Goal: Transaction & Acquisition: Purchase product/service

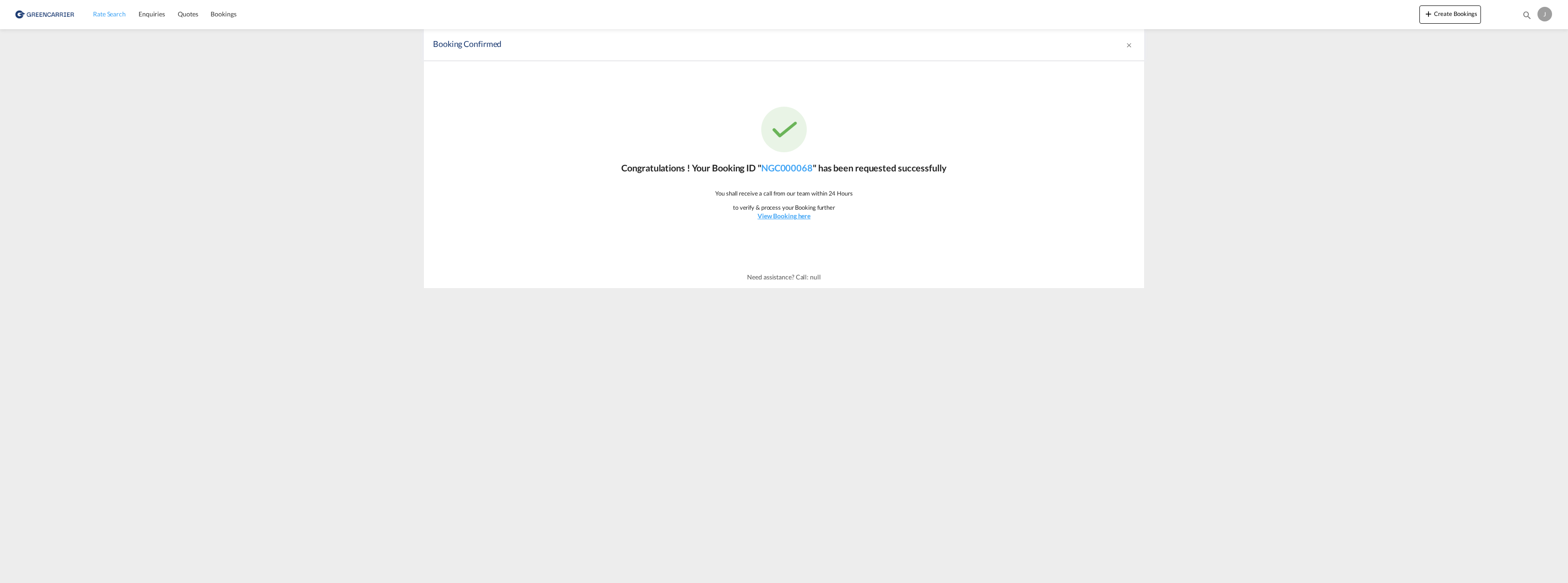
click at [106, 14] on span "Rate Search" at bounding box center [109, 14] width 33 height 8
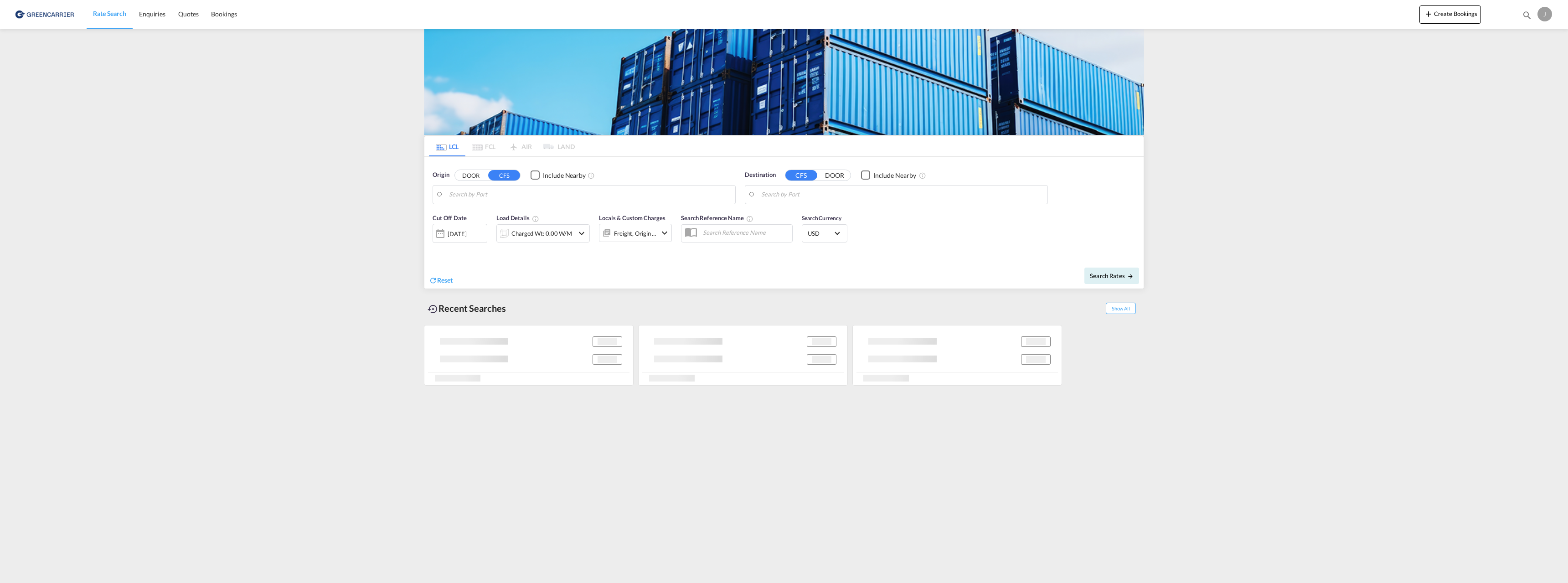
type input "[GEOGRAPHIC_DATA], NOOSL"
type input "Cat Lai, VNCLI"
click at [464, 232] on div "[DATE]" at bounding box center [457, 233] width 19 height 8
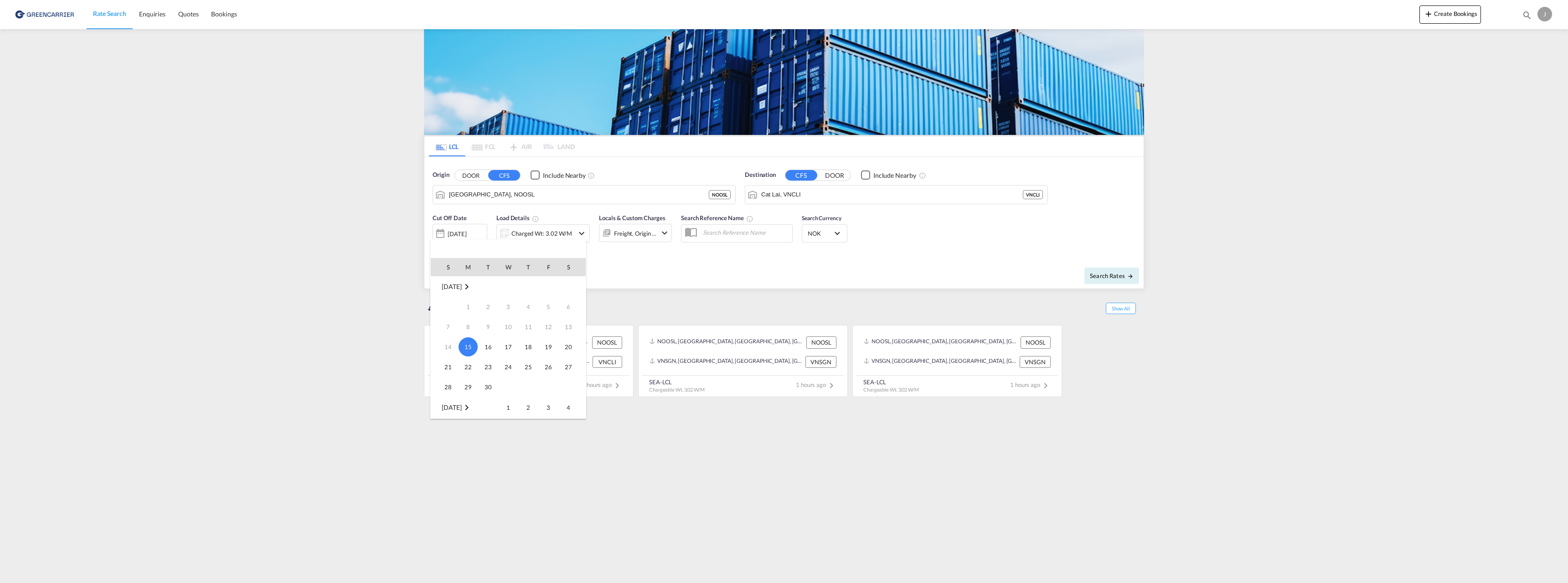
click at [510, 229] on div at bounding box center [784, 291] width 1568 height 583
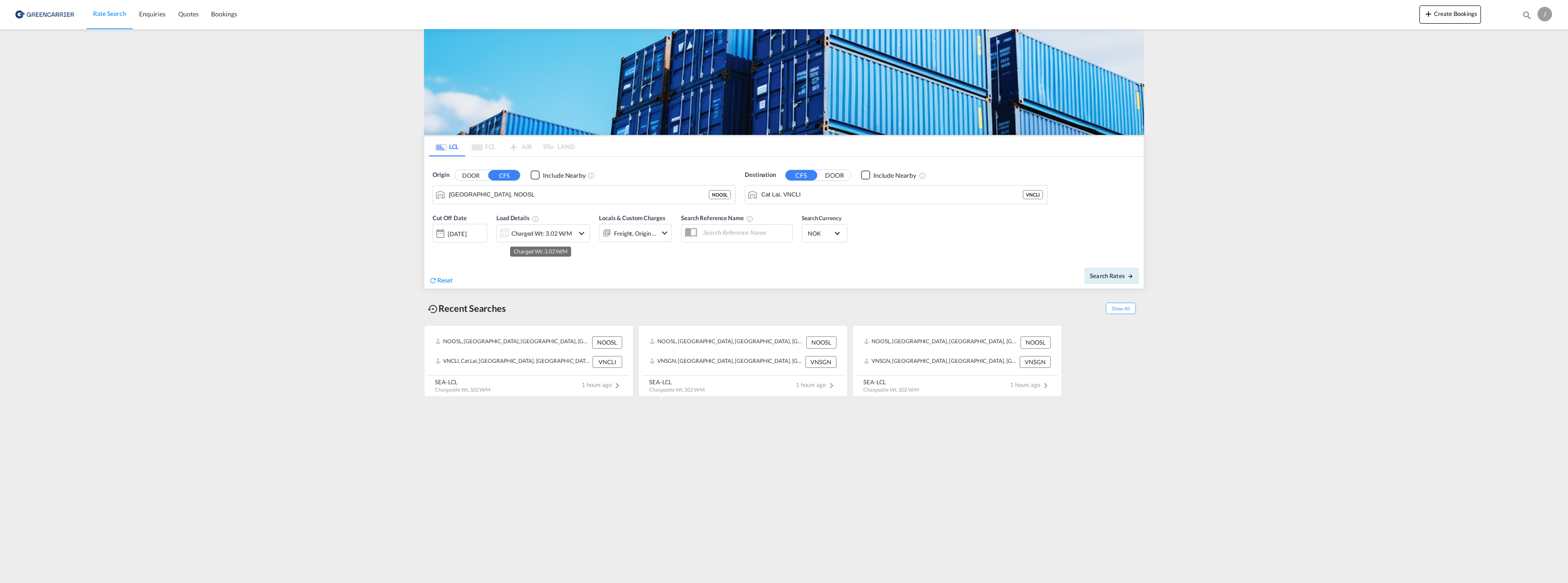
click at [550, 237] on div "Charged Wt: 3.02 W/M" at bounding box center [542, 233] width 60 height 13
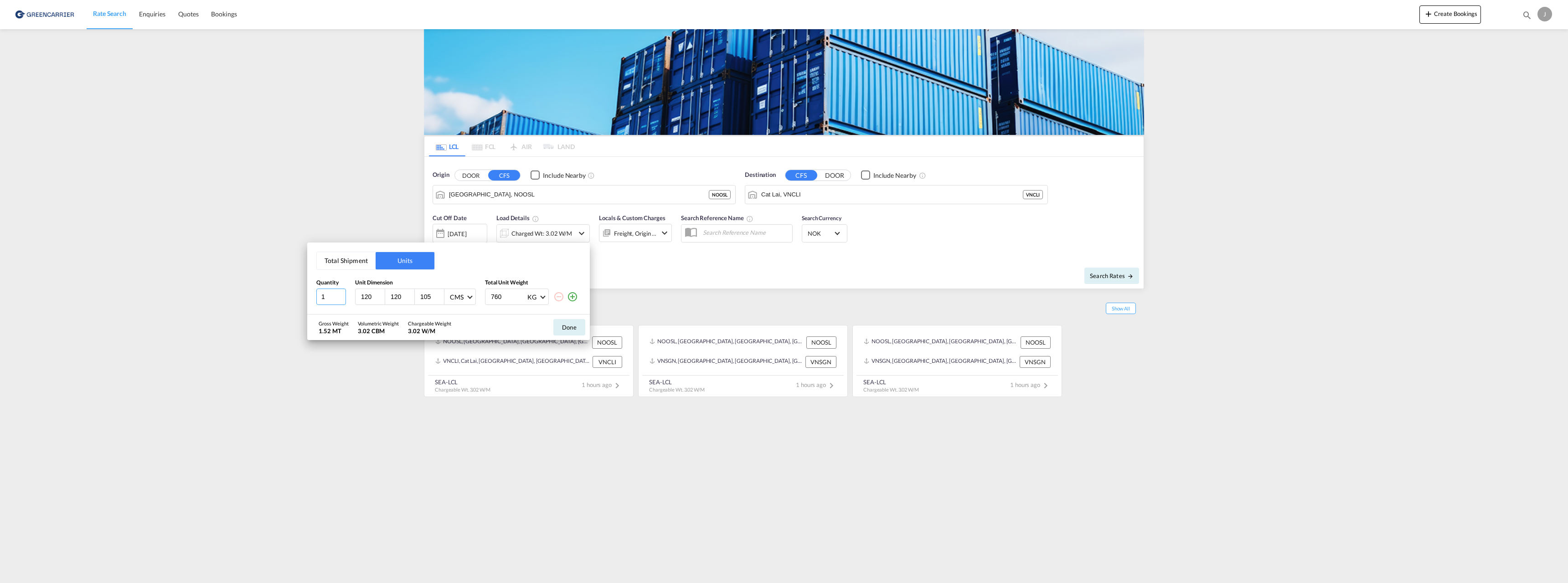
type input "1"
click at [341, 300] on input "1" at bounding box center [331, 297] width 30 height 17
click at [363, 295] on input "120" at bounding box center [373, 296] width 25 height 8
type input "120"
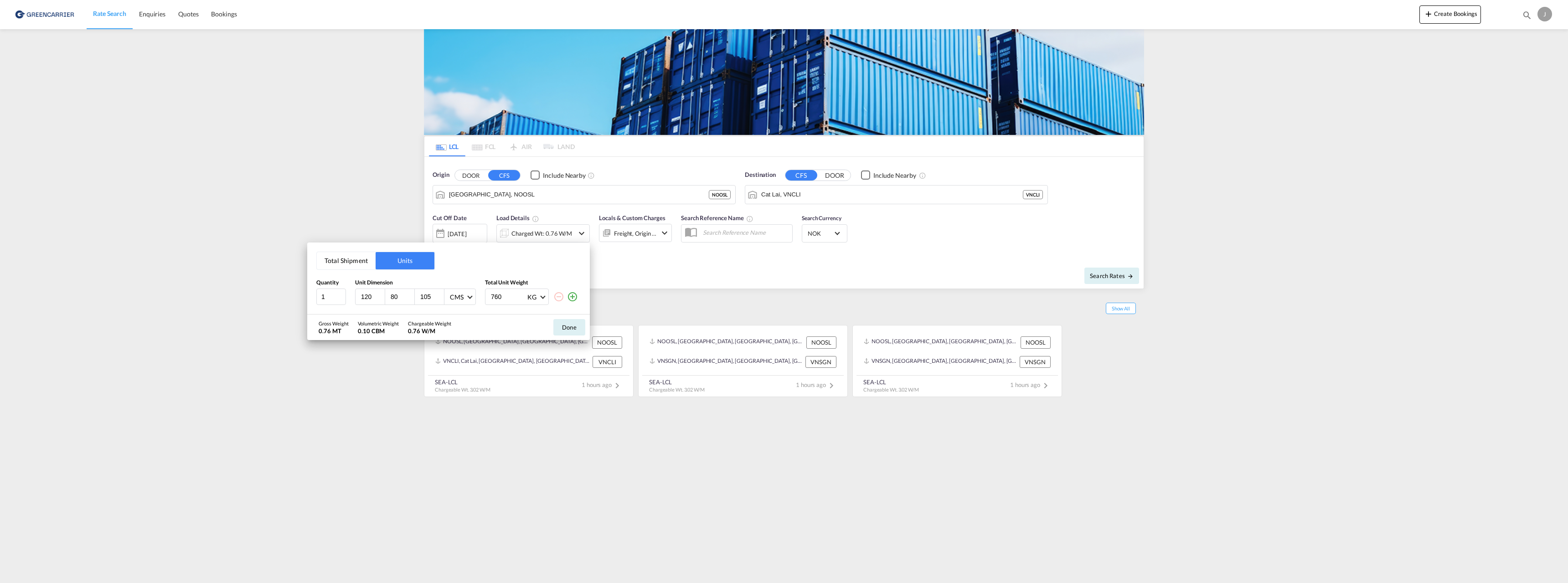
type input "80"
type input "30"
type input "160"
click at [566, 325] on button "Done" at bounding box center [569, 327] width 32 height 17
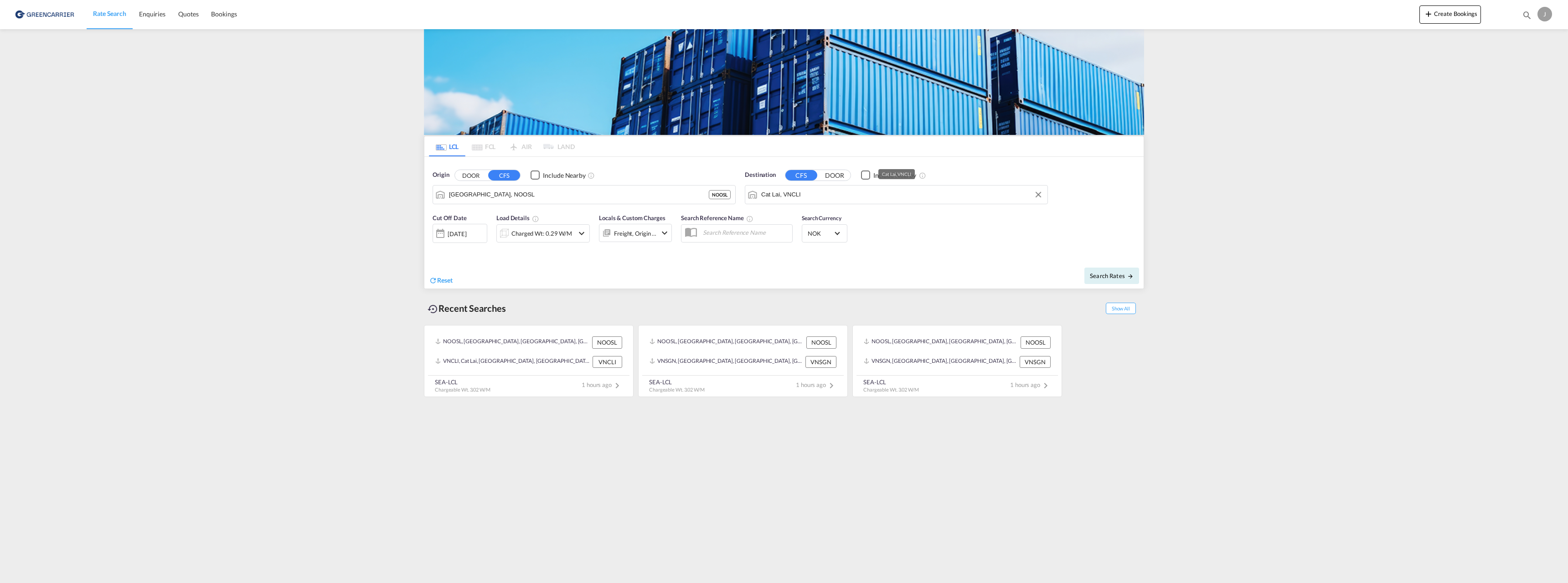
click at [812, 196] on input "Cat Lai, VNCLI" at bounding box center [902, 194] width 282 height 14
click at [792, 217] on div "Laem Chabang [GEOGRAPHIC_DATA] THLCH" at bounding box center [831, 220] width 173 height 27
type input "Laem Chabang, THLCH"
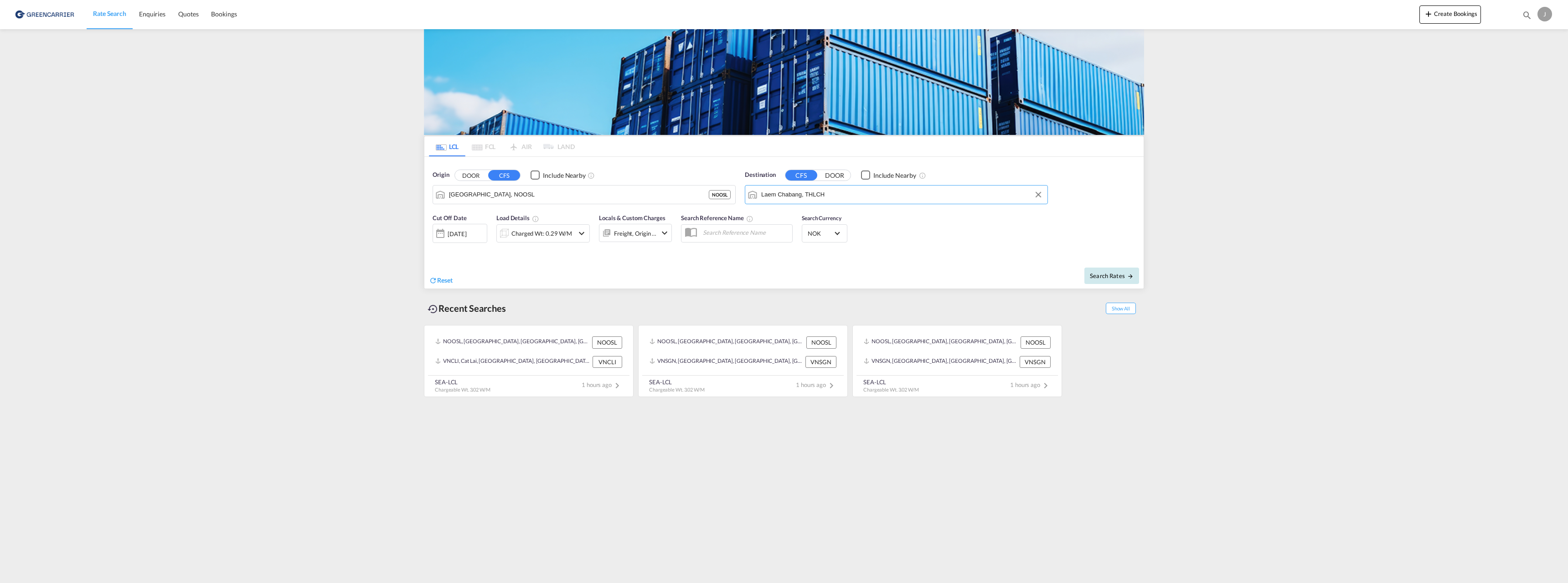
click at [1099, 278] on span "Search Rates" at bounding box center [1112, 276] width 44 height 7
type input "NOOSL to THLCH / [DATE]"
